Goal: Check status: Check status

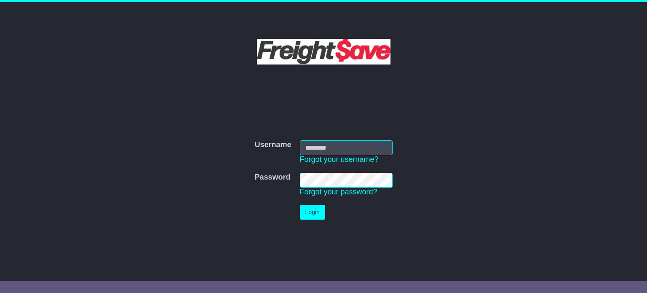
type input "**********"
click at [315, 211] on button "Login" at bounding box center [312, 212] width 25 height 15
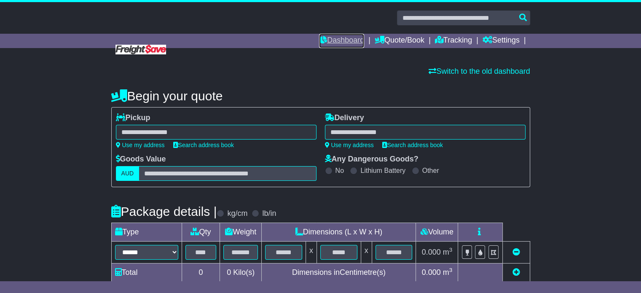
click at [331, 41] on link "Dashboard" at bounding box center [341, 41] width 45 height 14
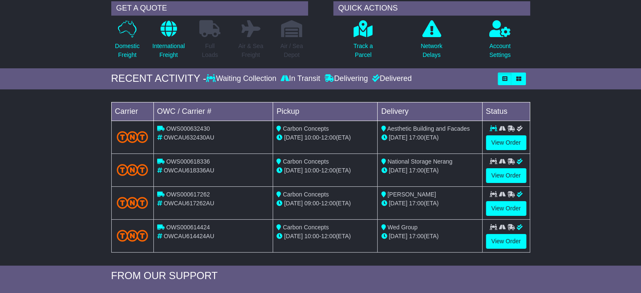
scroll to position [67, 0]
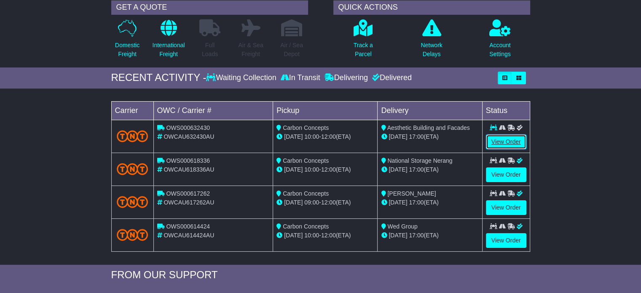
click at [492, 135] on link "View Order" at bounding box center [506, 141] width 40 height 15
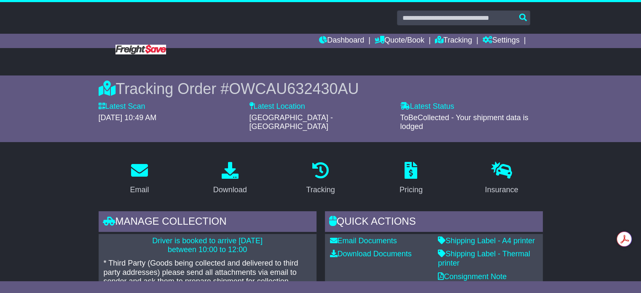
click at [257, 249] on div "Driver is booked to arrive 12 Aug 2025 between 10:00 to 12:00 * Third Party (Go…" at bounding box center [208, 272] width 218 height 76
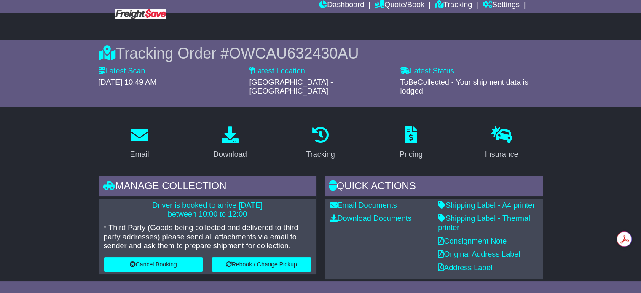
scroll to position [47, 0]
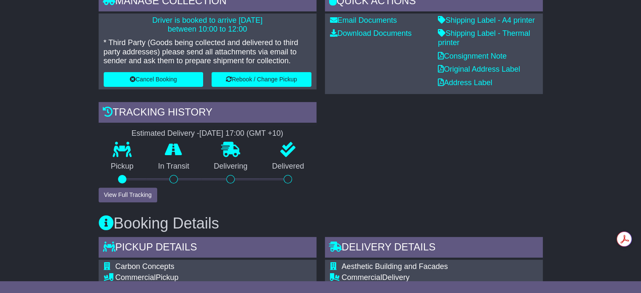
scroll to position [221, 0]
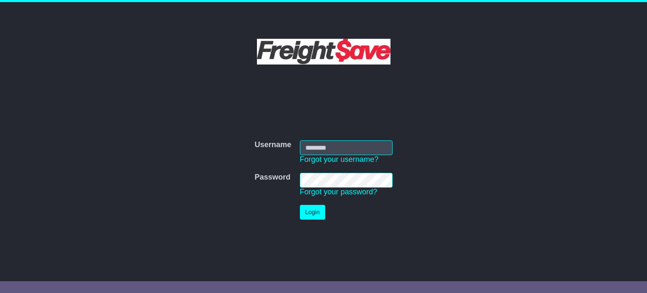
type input "**********"
click at [310, 214] on button "Login" at bounding box center [312, 212] width 25 height 15
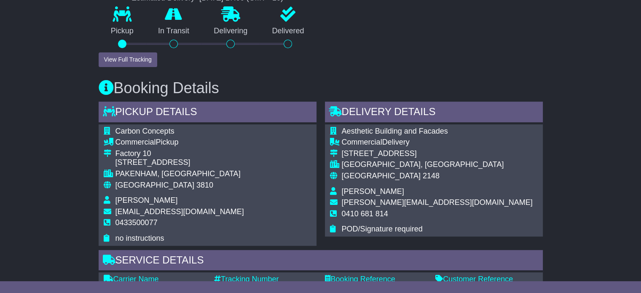
scroll to position [360, 0]
